Goal: Task Accomplishment & Management: Manage account settings

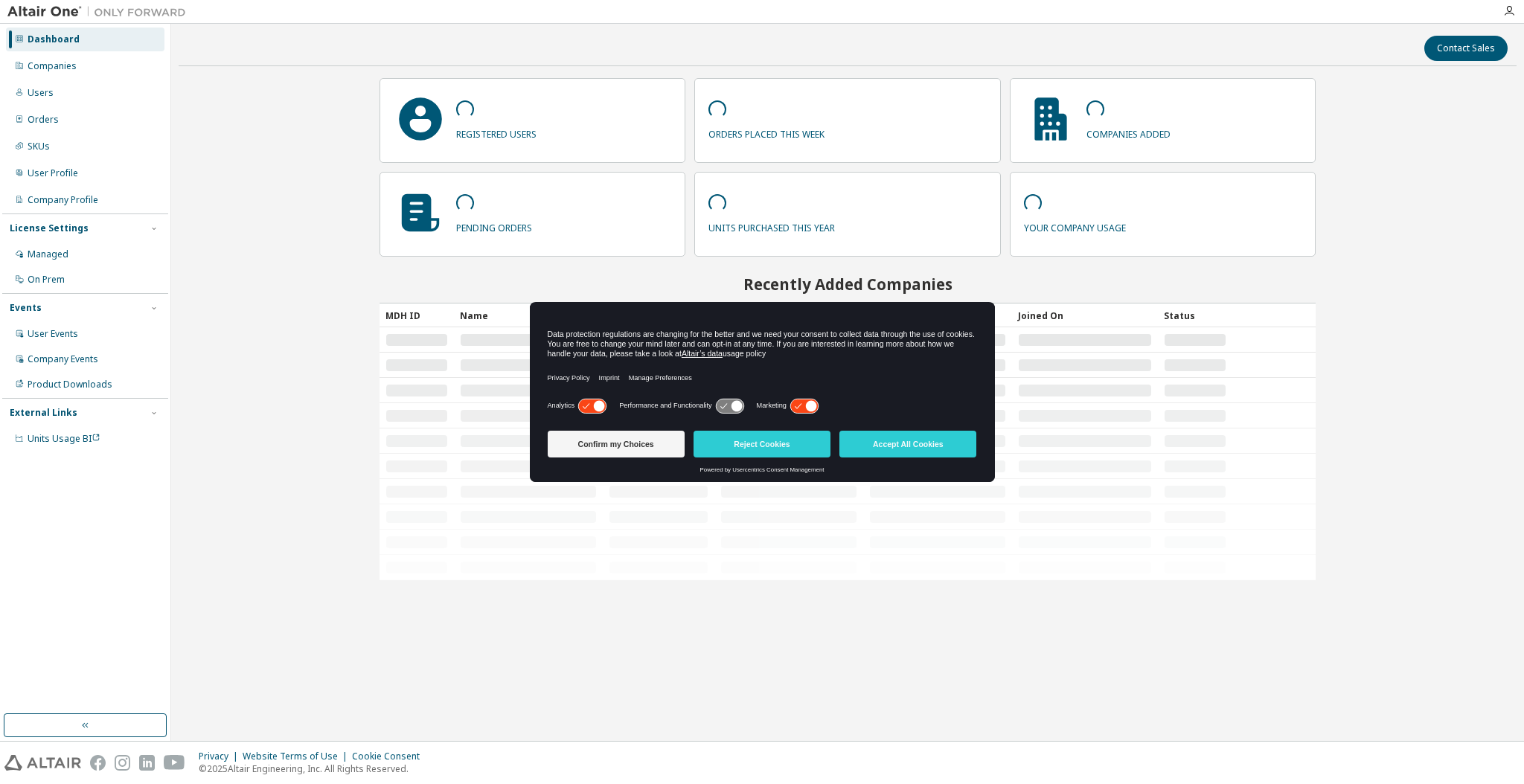
click at [919, 440] on button "Accept All Cookies" at bounding box center [907, 444] width 137 height 27
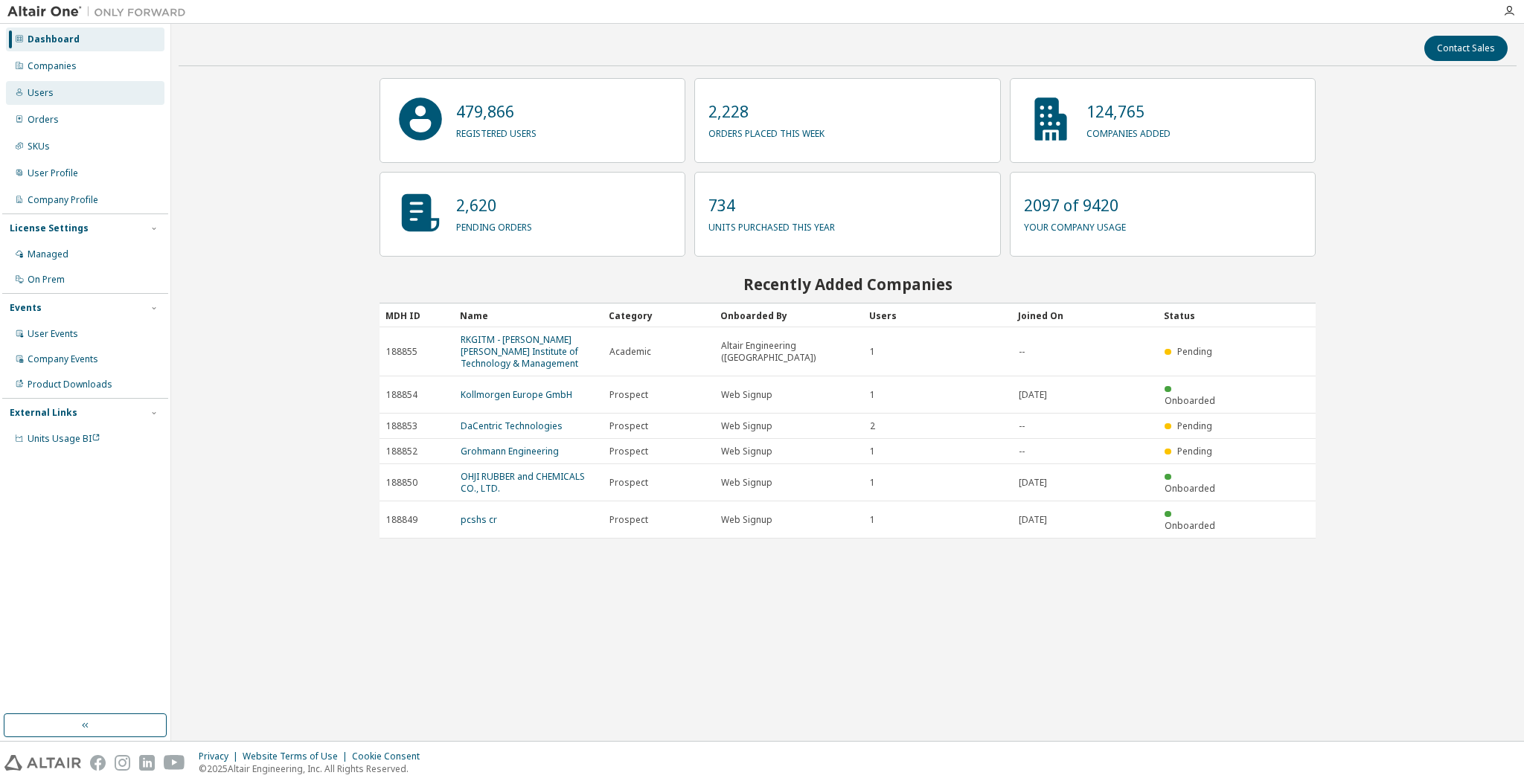
click at [86, 94] on div "Users" at bounding box center [85, 92] width 158 height 23
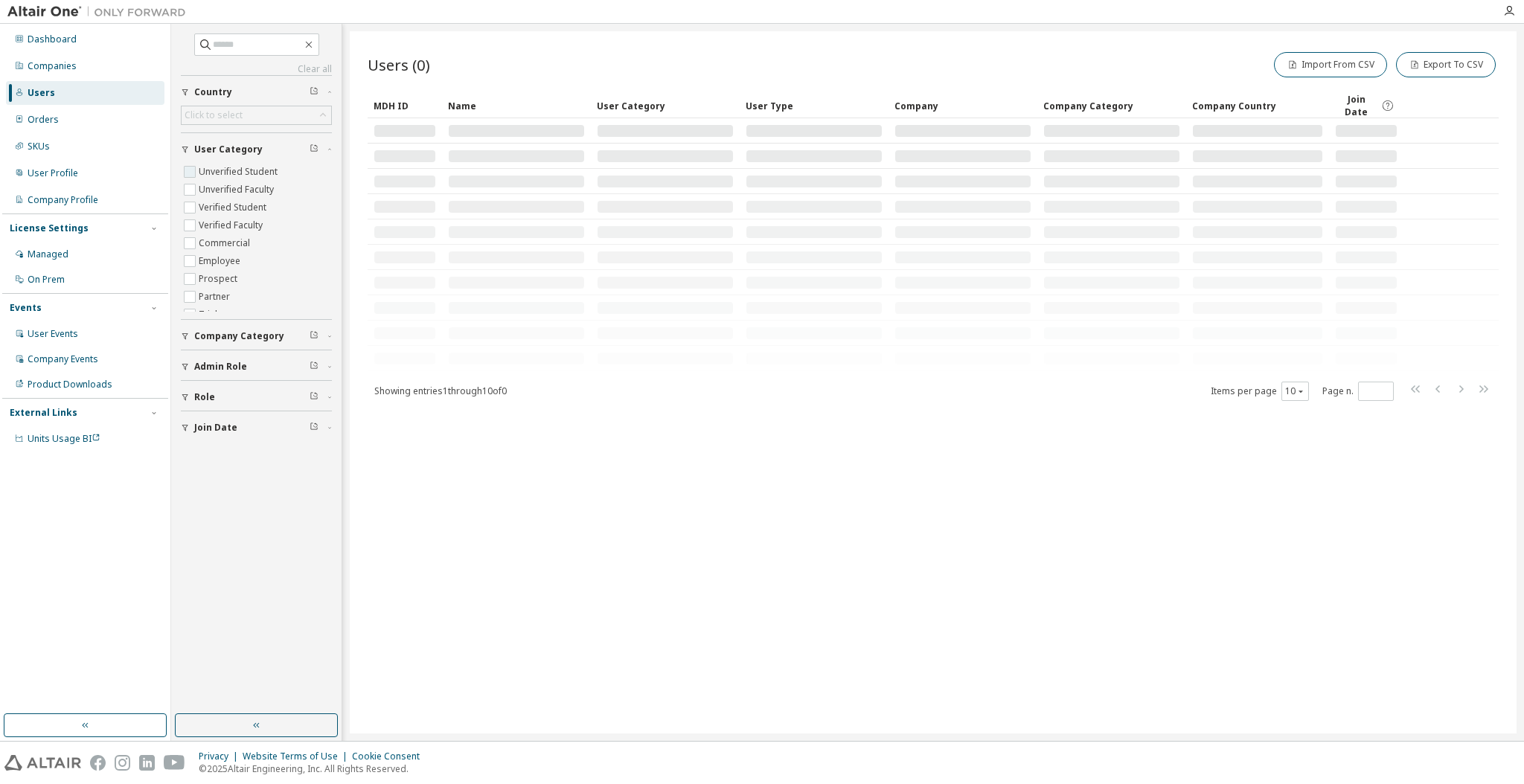
click at [229, 164] on label "Unverified Student" at bounding box center [239, 172] width 82 height 18
click at [222, 185] on label "Unverified Faculty" at bounding box center [238, 190] width 78 height 18
